Goal: Task Accomplishment & Management: Manage account settings

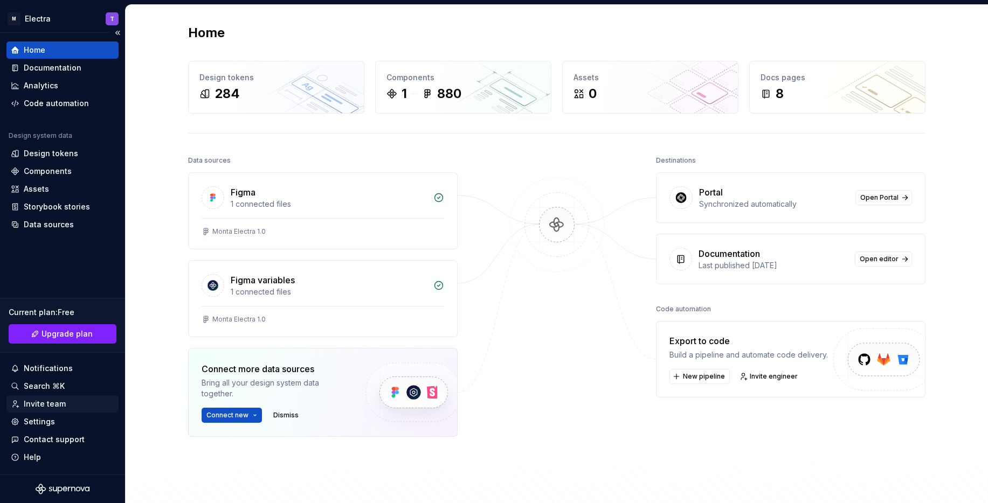
click at [59, 404] on div "Invite team" at bounding box center [45, 404] width 42 height 11
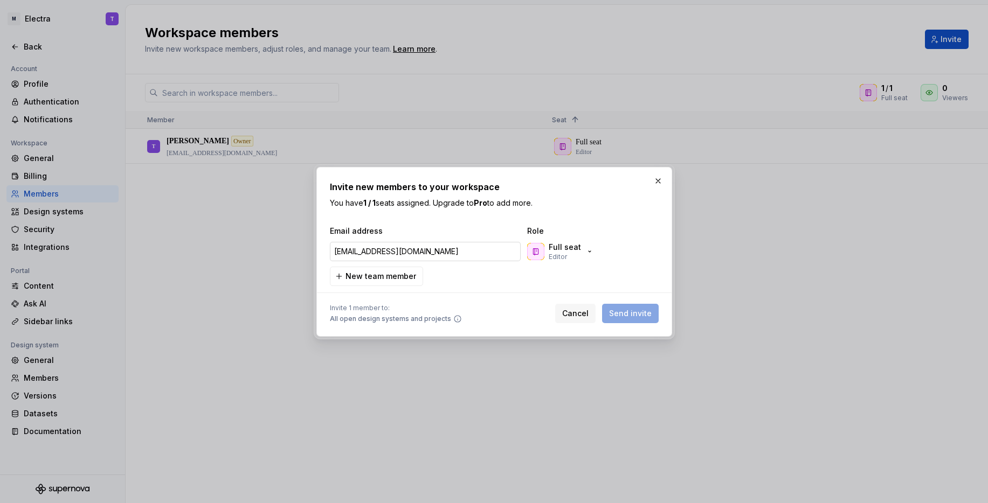
click at [427, 253] on input "[EMAIL_ADDRESS][DOMAIN_NAME]" at bounding box center [425, 251] width 191 height 19
click at [445, 252] on input "[EMAIL_ADDRESS][DOMAIN_NAME]" at bounding box center [425, 251] width 191 height 19
click at [578, 251] on div "Full seat Editor" at bounding box center [560, 251] width 67 height 19
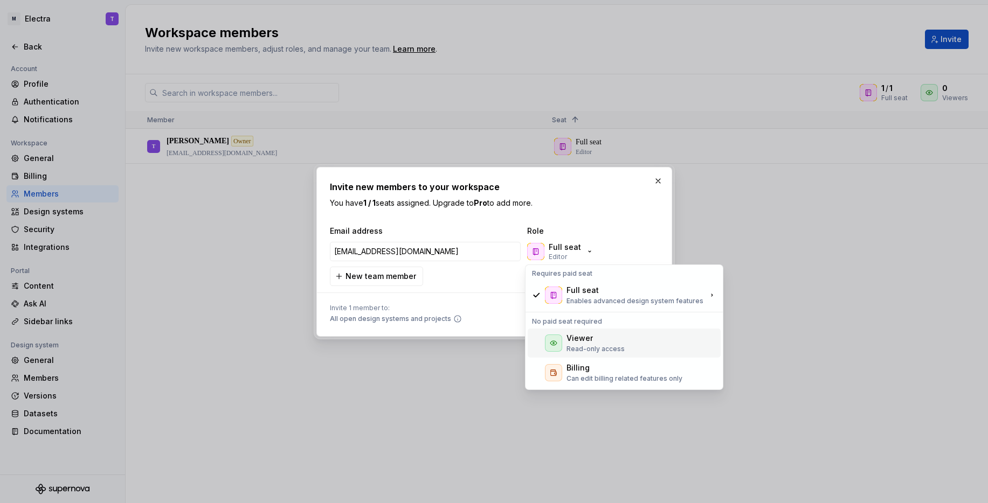
click at [591, 337] on div "Viewer" at bounding box center [595, 338] width 58 height 11
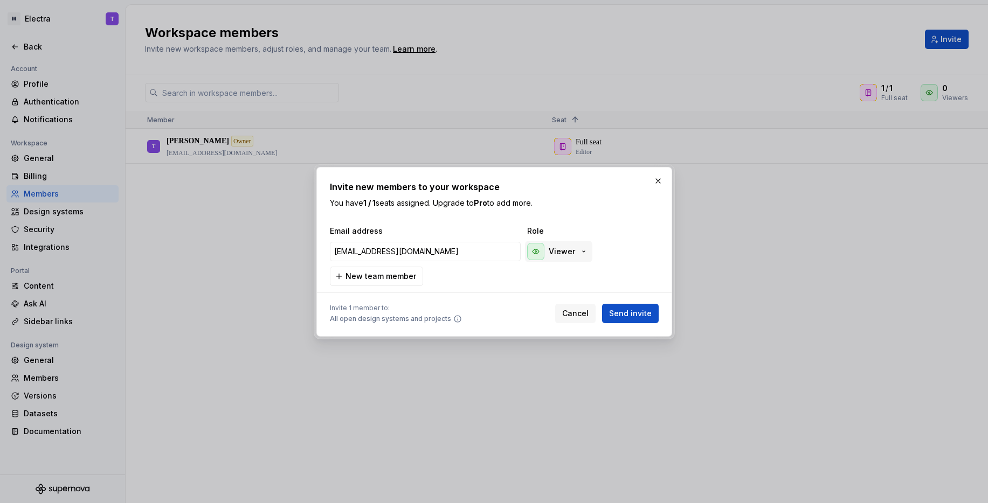
click at [564, 254] on p "Viewer" at bounding box center [562, 251] width 26 height 11
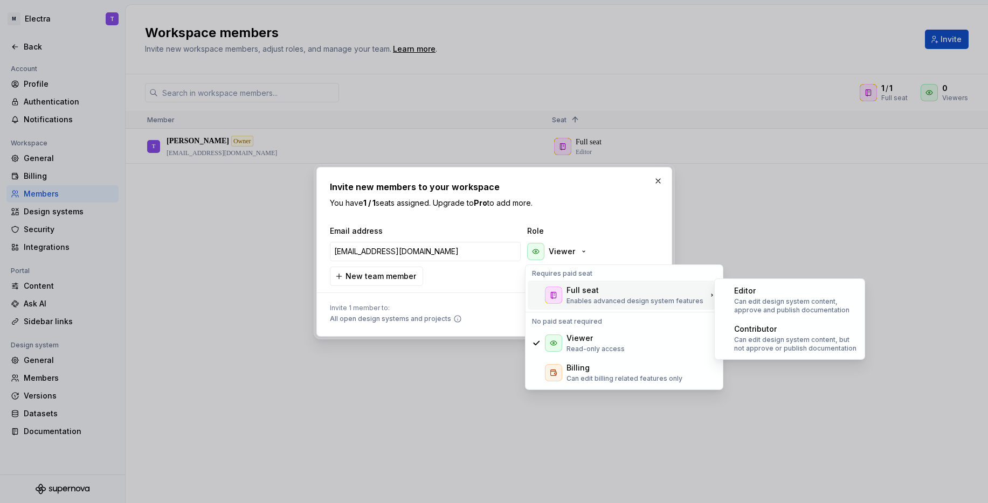
click at [603, 297] on p "Enables advanced design system features" at bounding box center [634, 301] width 137 height 9
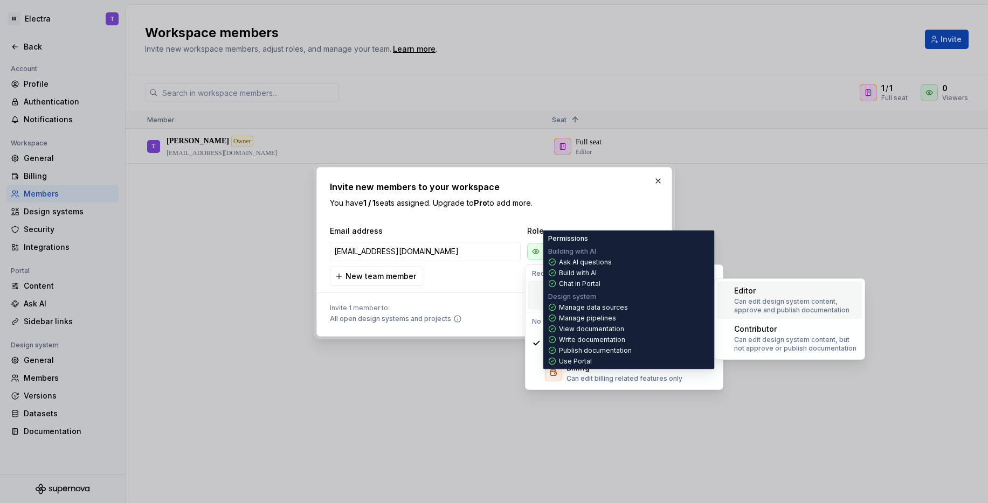
click at [775, 297] on p "Can edit design system content, approve and publish documentation" at bounding box center [796, 305] width 124 height 17
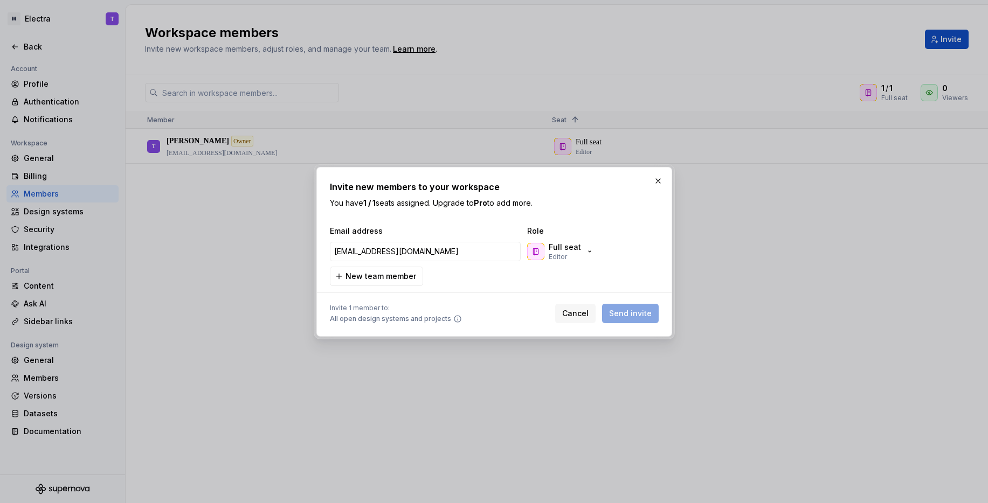
click at [637, 313] on div "Cancel Send invite" at bounding box center [606, 313] width 103 height 19
click at [606, 241] on div "Full seat Editor" at bounding box center [579, 252] width 108 height 22
click at [650, 315] on div "Cancel Send invite" at bounding box center [606, 313] width 103 height 19
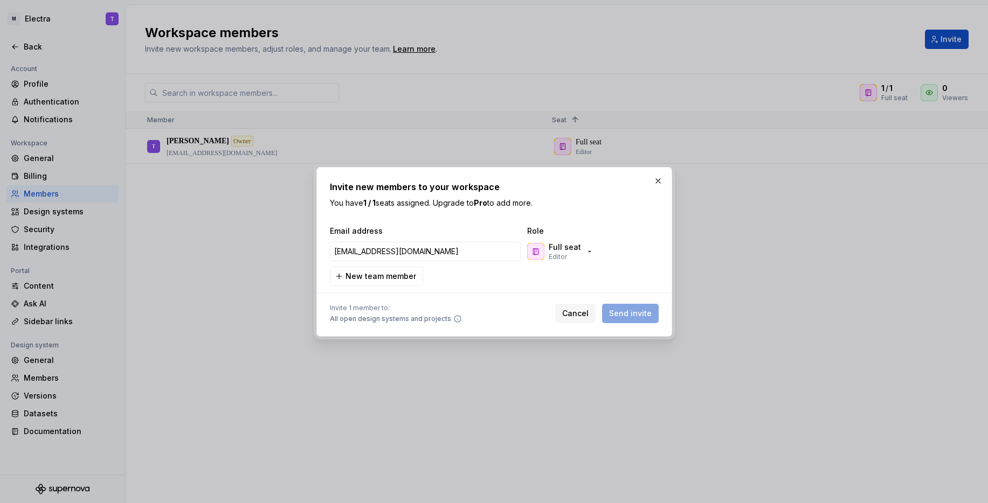
click at [584, 213] on div "Invite new members to your workspace You have 1 / 1 seats assigned. Upgrade to …" at bounding box center [494, 252] width 329 height 143
click at [571, 251] on p "Full seat" at bounding box center [565, 247] width 32 height 11
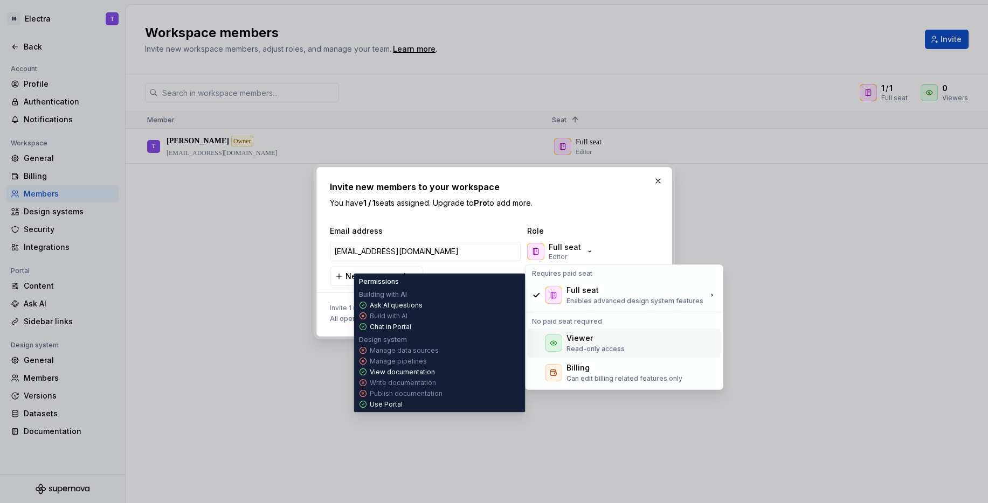
click at [554, 344] on icon at bounding box center [553, 343] width 6 height 4
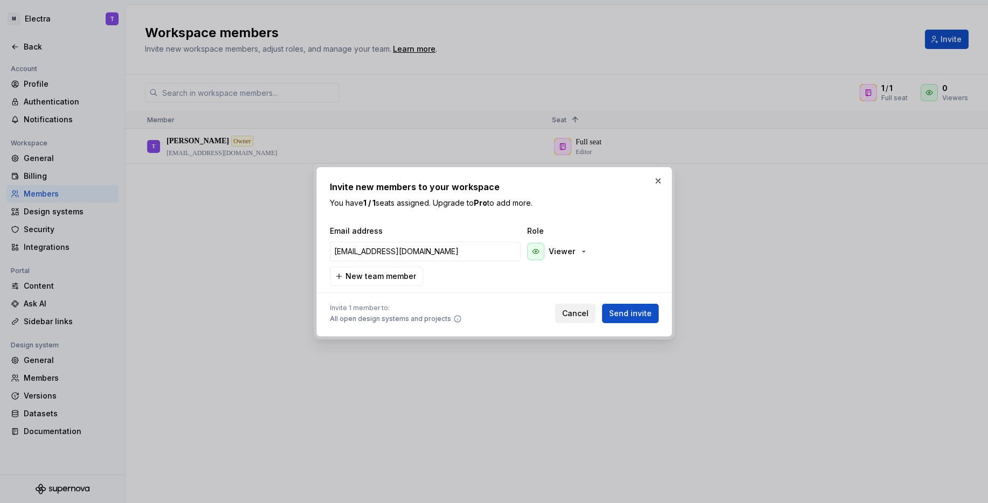
click at [580, 310] on span "Cancel" at bounding box center [575, 313] width 26 height 11
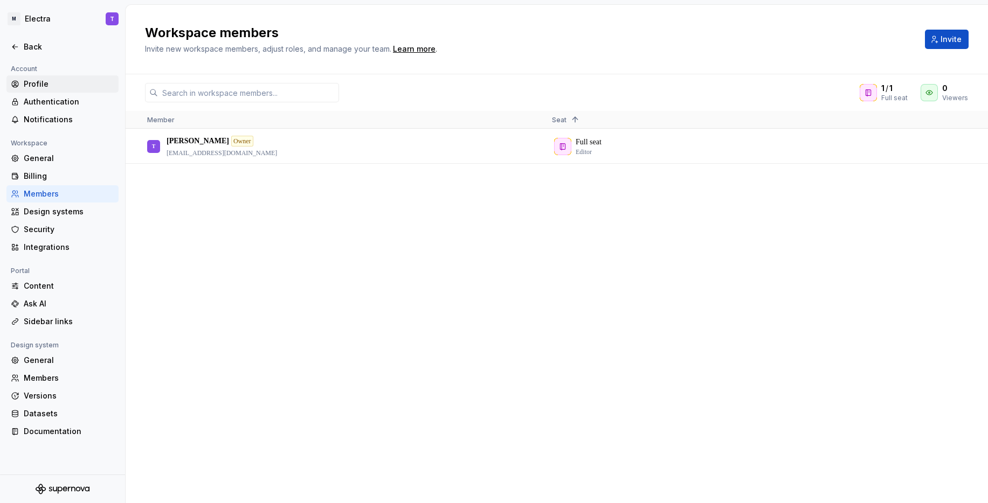
click at [60, 81] on div "Profile" at bounding box center [69, 84] width 91 height 11
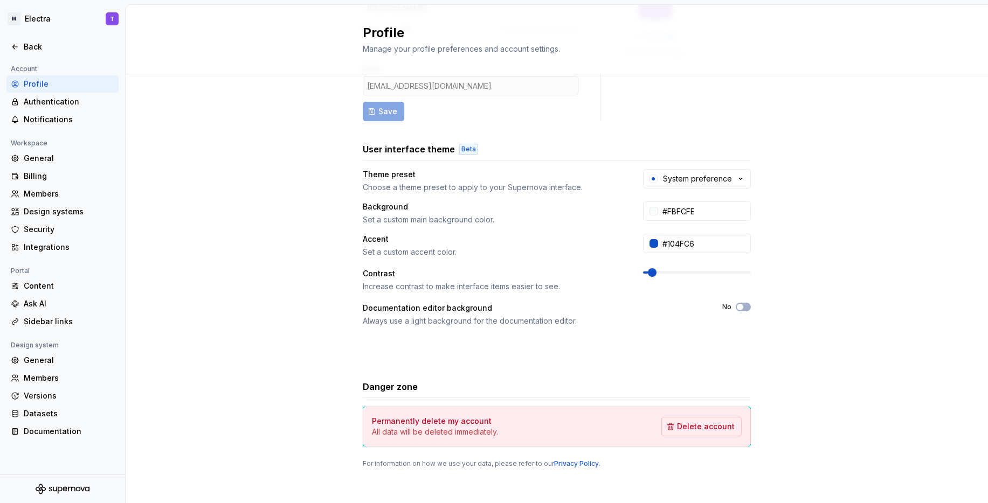
scroll to position [114, 0]
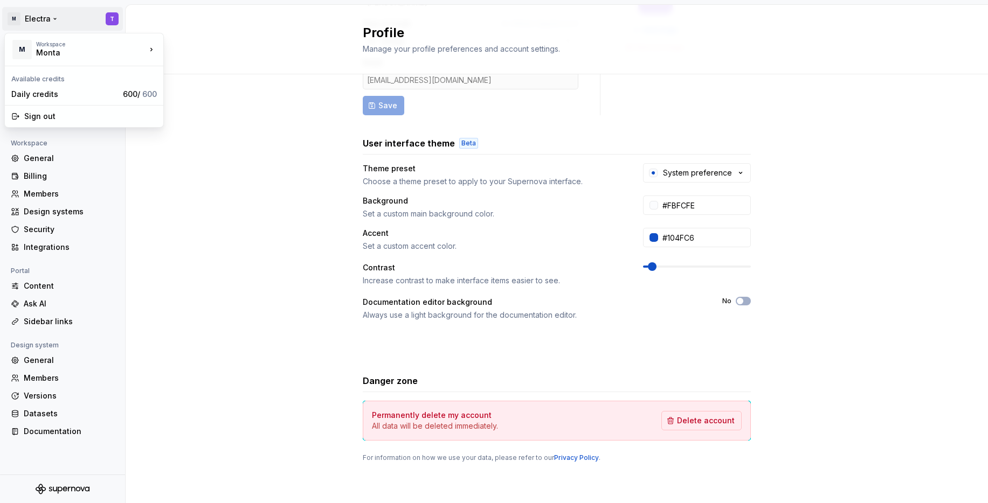
click at [50, 15] on html "M Electra T Back Account Profile Authentication Notifications Workspace General…" at bounding box center [494, 251] width 988 height 503
click at [93, 48] on div "Monta" at bounding box center [82, 52] width 92 height 11
click at [197, 301] on html "M Electra T Back Account Profile Authentication Notifications Workspace General…" at bounding box center [494, 251] width 988 height 503
click at [39, 16] on html "M Electra T Back Account Profile Authentication Notifications Workspace General…" at bounding box center [494, 251] width 988 height 503
click at [193, 352] on html "M Electra T Back Account Profile Authentication Notifications Workspace General…" at bounding box center [494, 251] width 988 height 503
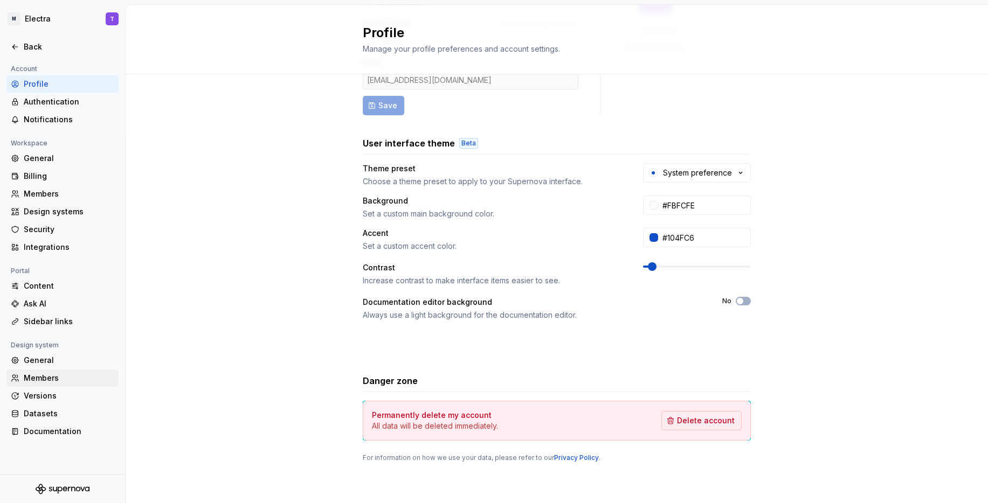
click at [60, 379] on div "Members" at bounding box center [69, 378] width 91 height 11
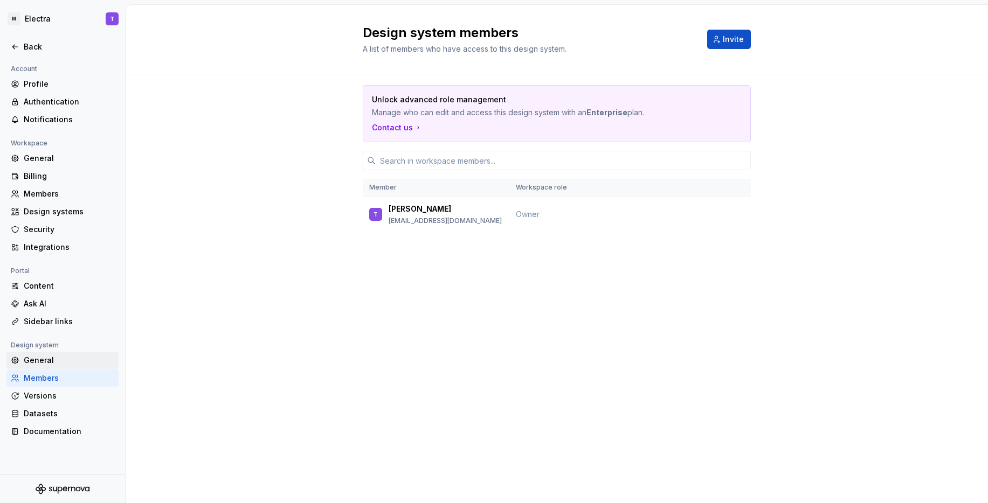
click at [58, 360] on div "General" at bounding box center [69, 360] width 91 height 11
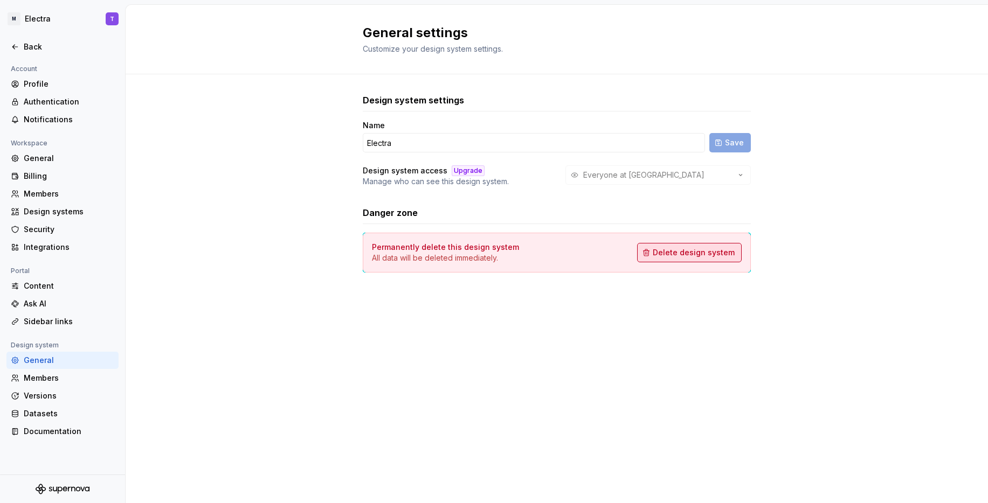
click at [711, 255] on span "Delete design system" at bounding box center [694, 252] width 82 height 11
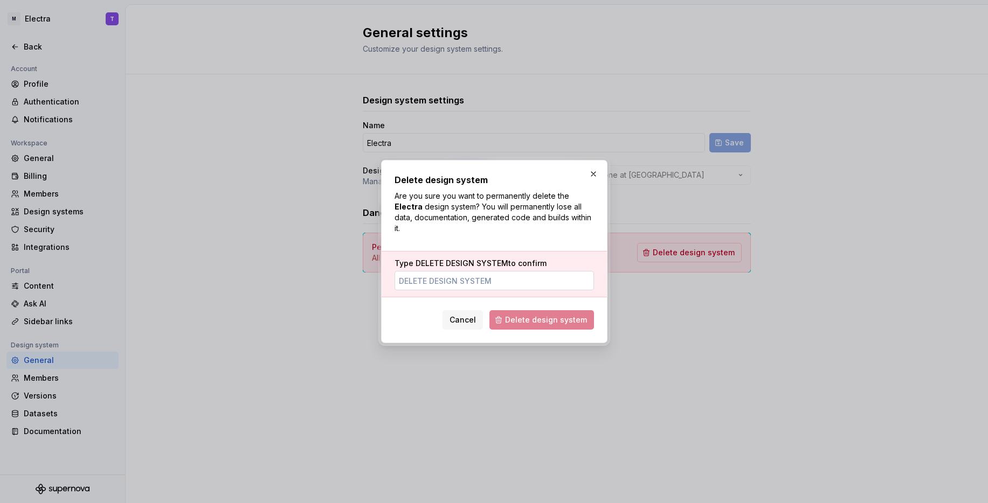
click at [484, 282] on input "Type DELETE DESIGN SYSTEM to confirm" at bounding box center [493, 280] width 199 height 19
type input "DELETE DESIGN SYSTEM"
click at [551, 320] on span "Delete design system" at bounding box center [546, 320] width 82 height 11
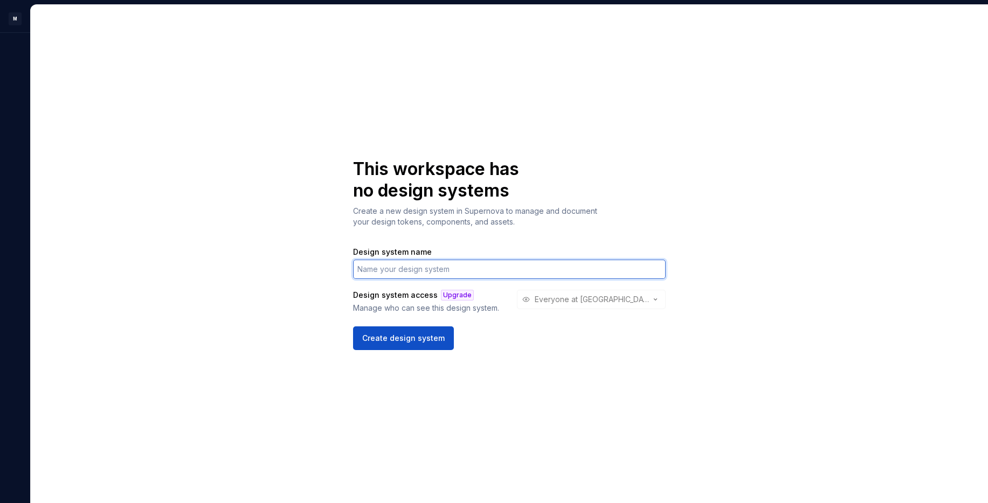
click at [441, 271] on input "Design system name" at bounding box center [509, 269] width 313 height 19
type input "Electra"
click at [578, 299] on div "Design system access Upgrade Manage who can see this design system. Everyone at…" at bounding box center [509, 302] width 313 height 24
click at [460, 294] on div "Upgrade" at bounding box center [457, 295] width 33 height 11
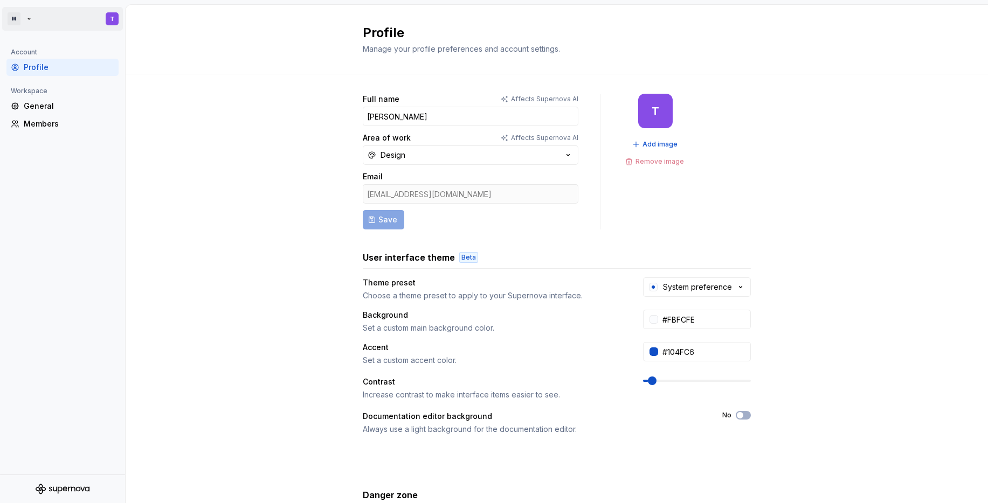
click at [8, 19] on html "M T Account Profile Workspace General Members Profile Manage your profile prefe…" at bounding box center [494, 251] width 988 height 503
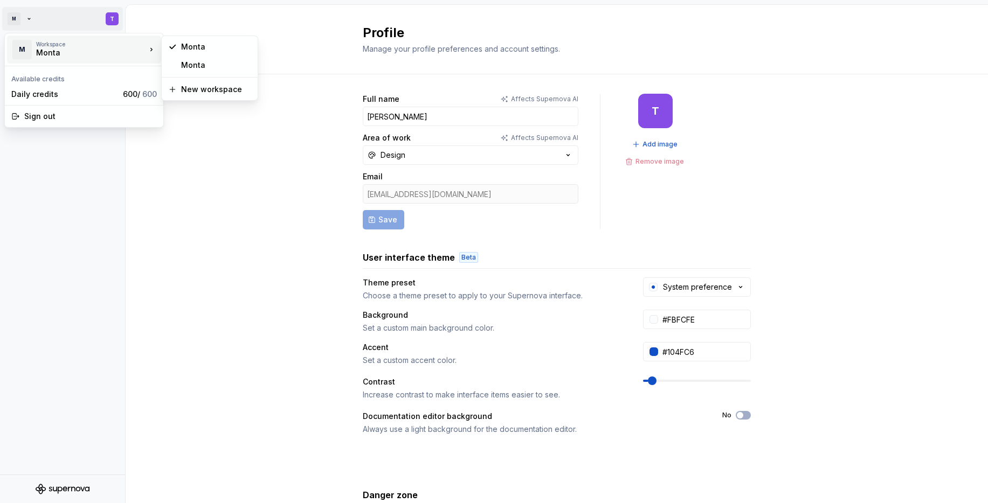
click at [60, 50] on div "Monta" at bounding box center [82, 52] width 92 height 11
click at [202, 60] on div "Monta" at bounding box center [216, 65] width 70 height 11
